Goal: Find specific page/section: Find specific page/section

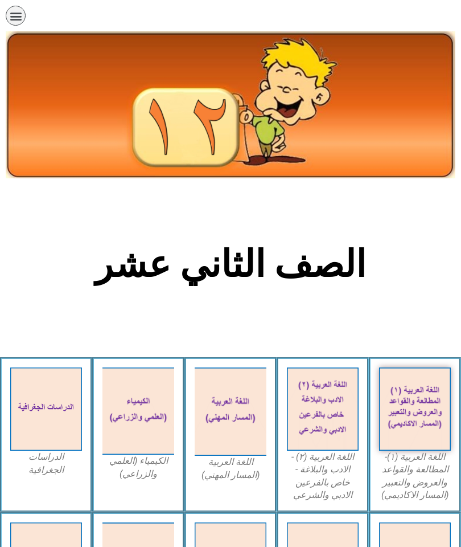
click at [325, 425] on img at bounding box center [323, 409] width 72 height 84
click at [324, 423] on img at bounding box center [323, 409] width 72 height 84
click at [321, 464] on figcaption "اللغة العربية (٢) - الادب والبلاغة - خاص بالفرعين الادبي والشرعي" at bounding box center [323, 475] width 72 height 51
click at [325, 474] on figcaption "اللغة العربية (٢) - الادب والبلاغة - خاص بالفرعين الادبي والشرعي" at bounding box center [323, 475] width 72 height 51
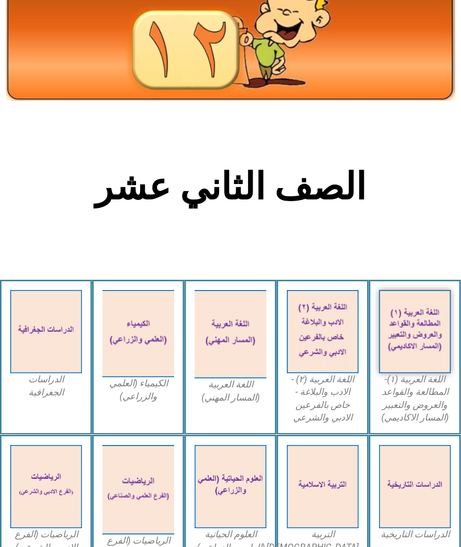
scroll to position [77, 0]
click at [326, 400] on figcaption "اللغة العربية (٢) - الادب والبلاغة - خاص بالفرعين الادبي والشرعي" at bounding box center [323, 398] width 72 height 51
click at [331, 359] on img at bounding box center [323, 332] width 72 height 84
click at [326, 359] on img at bounding box center [323, 332] width 72 height 84
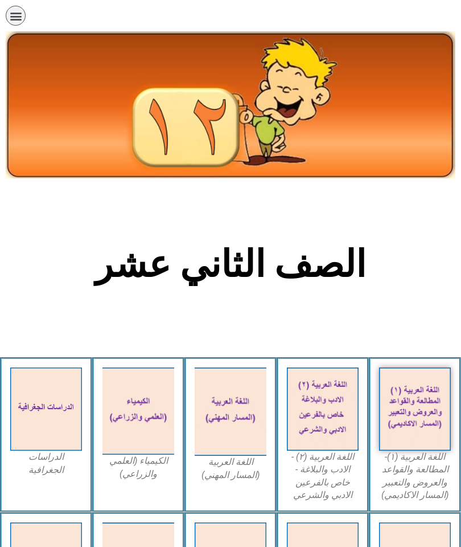
scroll to position [77, 0]
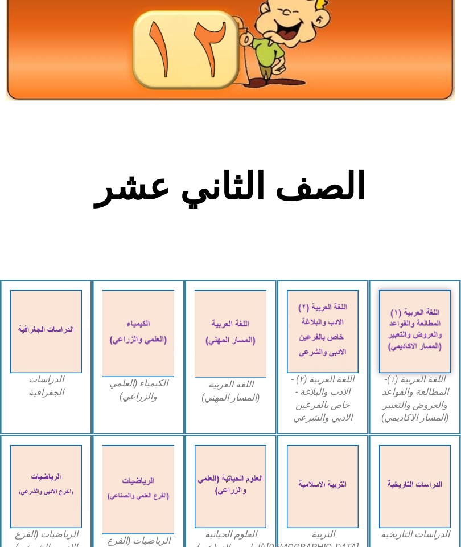
click at [339, 370] on img at bounding box center [323, 332] width 72 height 84
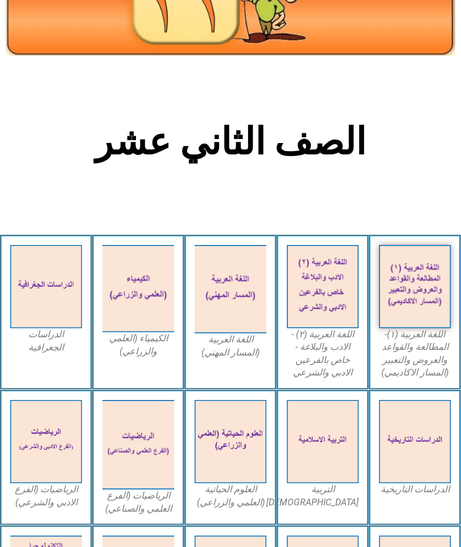
scroll to position [122, 0]
click at [322, 364] on figcaption "اللغة العربية (٢) - الادب والبلاغة - خاص بالفرعين الادبي والشرعي" at bounding box center [323, 353] width 72 height 51
click at [325, 352] on figcaption "اللغة العربية (٢) - الادب والبلاغة - خاص بالفرعين الادبي والشرعي" at bounding box center [323, 353] width 72 height 51
click at [415, 314] on img at bounding box center [415, 287] width 72 height 84
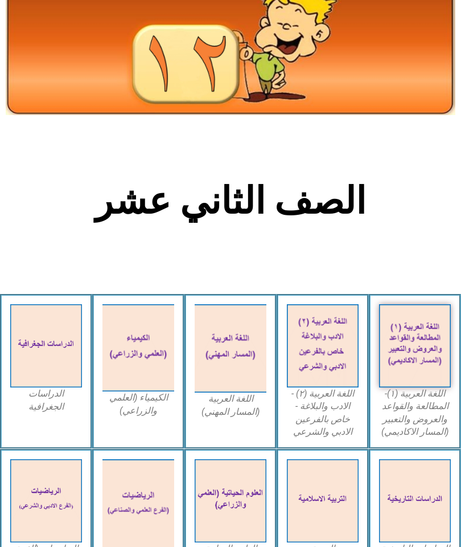
scroll to position [0, 0]
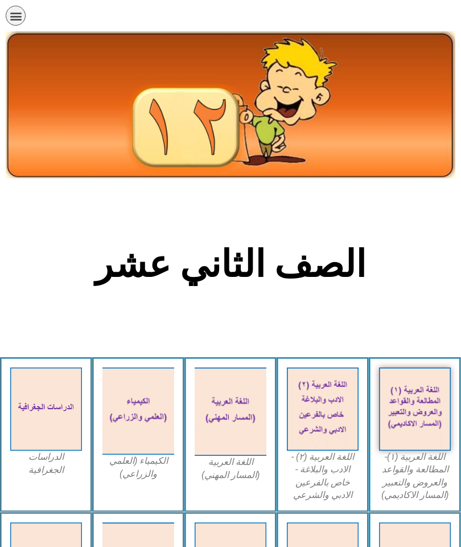
click at [237, 465] on figcaption "اللغة العربية (المسار المهني)" at bounding box center [231, 469] width 72 height 26
click at [230, 465] on figcaption "اللغة العربية (المسار المهني)" at bounding box center [231, 469] width 72 height 26
click at [31, 10] on div "الصفحة الرئيسية الصف الأول الصف الثاني الصف الثالث الصف الرابع الصف الخامس الصف…" at bounding box center [199, 19] width 386 height 26
click at [10, 21] on icon "כפתור פתיחת תפריט" at bounding box center [16, 16] width 13 height 13
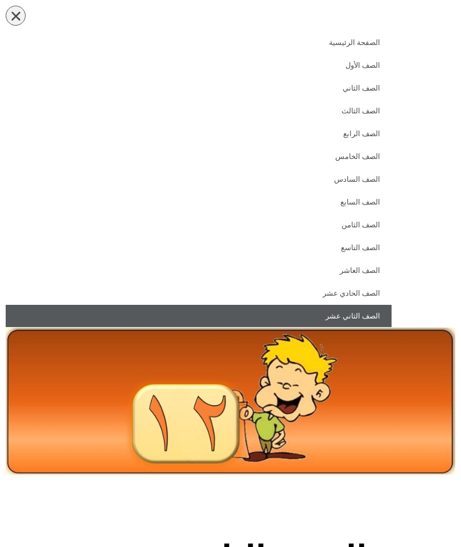
click at [344, 317] on link "الصف الثاني عشر" at bounding box center [199, 316] width 386 height 23
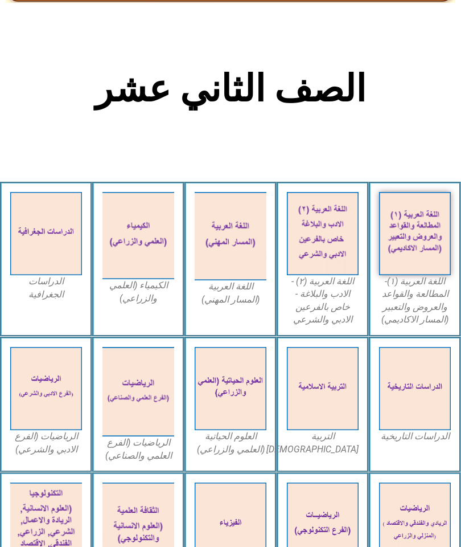
scroll to position [181, 0]
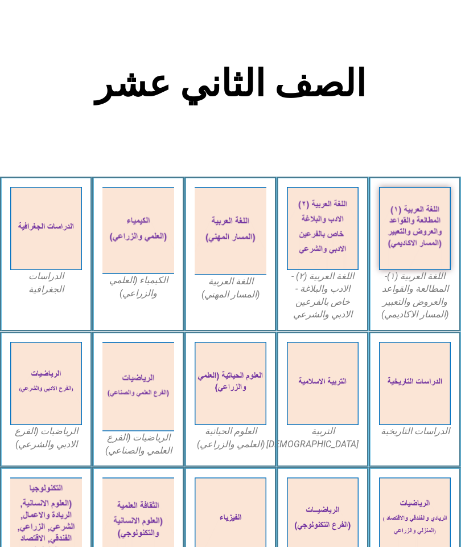
click at [324, 262] on img at bounding box center [323, 229] width 72 height 84
click at [319, 292] on figcaption "اللغة العربية (٢) - الادب والبلاغة - خاص بالفرعين الادبي والشرعي" at bounding box center [323, 295] width 72 height 51
click at [324, 302] on figcaption "اللغة العربية (٢) - الادب والبلاغة - خاص بالفرعين الادبي والشرعي" at bounding box center [323, 295] width 72 height 51
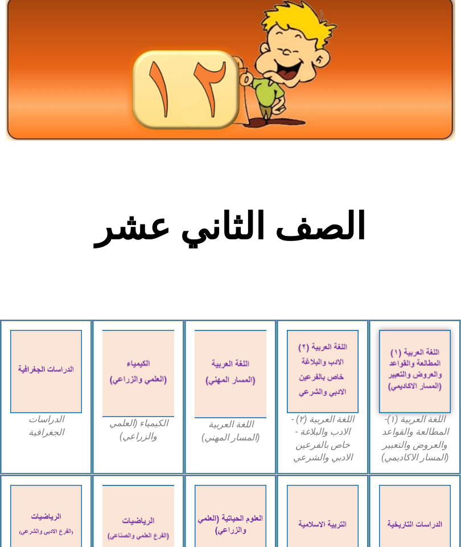
scroll to position [0, 0]
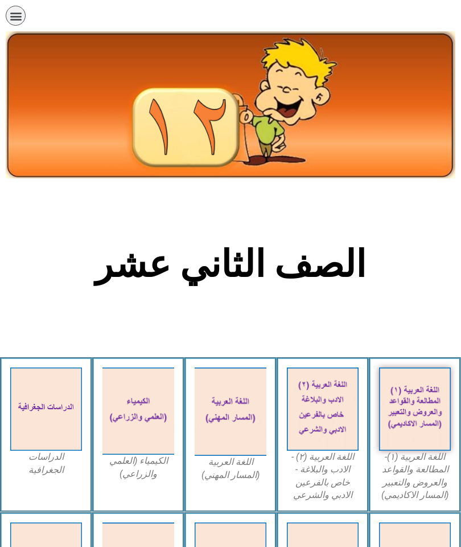
click at [232, 467] on figcaption "اللغة العربية (المسار المهني)" at bounding box center [231, 469] width 72 height 26
click at [231, 408] on img at bounding box center [231, 411] width 72 height 89
click at [232, 406] on img at bounding box center [231, 411] width 72 height 89
click at [225, 405] on img at bounding box center [231, 411] width 72 height 89
click at [338, 419] on img at bounding box center [323, 409] width 72 height 84
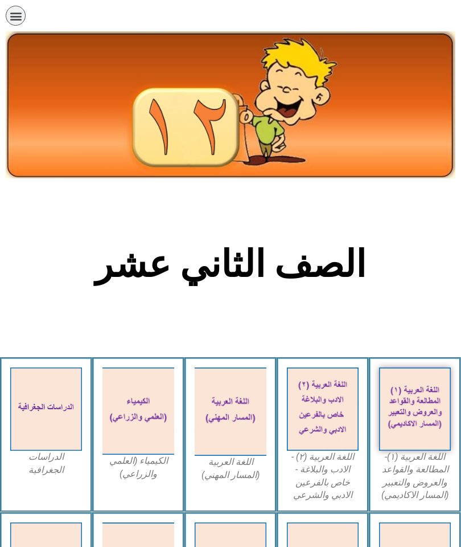
click at [424, 428] on img at bounding box center [415, 409] width 72 height 84
click at [426, 450] on img at bounding box center [415, 409] width 72 height 84
click at [430, 471] on figcaption "اللغة العربية (١)- المطالعة والقواعد والعروض والتعبير (المسار الاكاديمي)" at bounding box center [415, 475] width 72 height 51
click at [424, 482] on figcaption "اللغة العربية (١)- المطالعة والقواعد والعروض والتعبير (المسار الاكاديمي)" at bounding box center [415, 475] width 72 height 51
click at [427, 476] on figcaption "اللغة العربية (١)- المطالعة والقواعد والعروض والتعبير (المسار الاكاديمي)" at bounding box center [415, 475] width 72 height 51
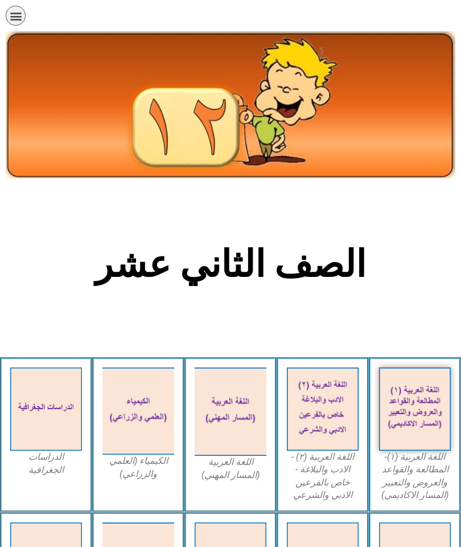
click at [437, 438] on img at bounding box center [415, 409] width 72 height 84
click at [13, 18] on icon "כפתור פתיחת תפריט" at bounding box center [16, 16] width 13 height 13
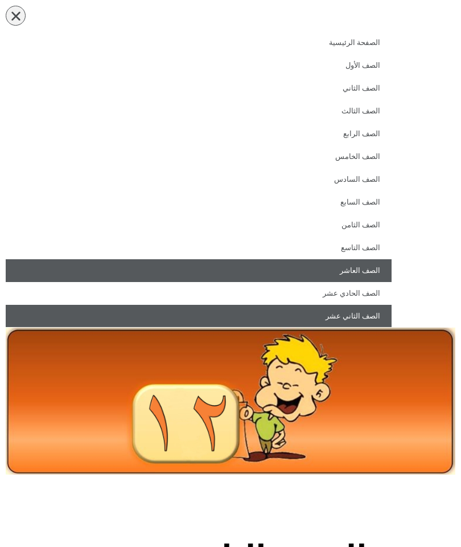
click at [346, 281] on link "الصف العاشر" at bounding box center [199, 270] width 386 height 23
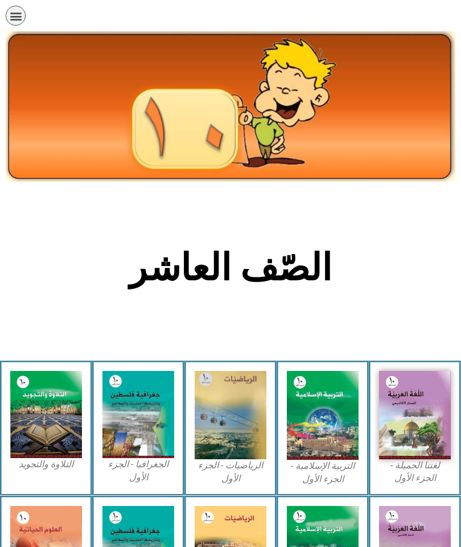
click at [420, 429] on img at bounding box center [415, 415] width 72 height 88
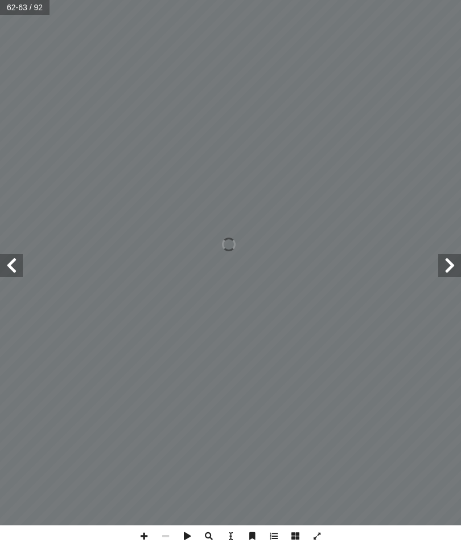
scroll to position [52, 0]
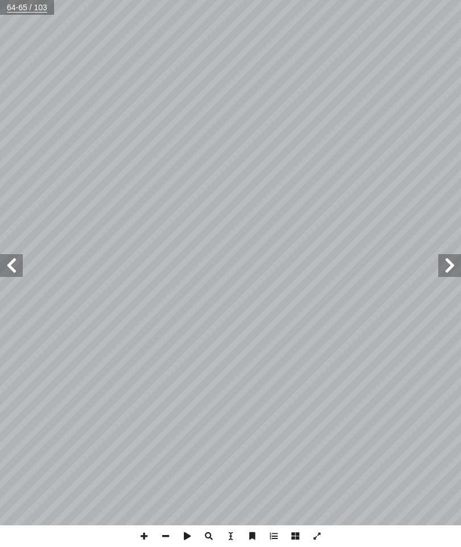
click at [3, 260] on span at bounding box center [11, 265] width 23 height 23
click at [6, 271] on span at bounding box center [11, 265] width 23 height 23
